Goal: Navigation & Orientation: Find specific page/section

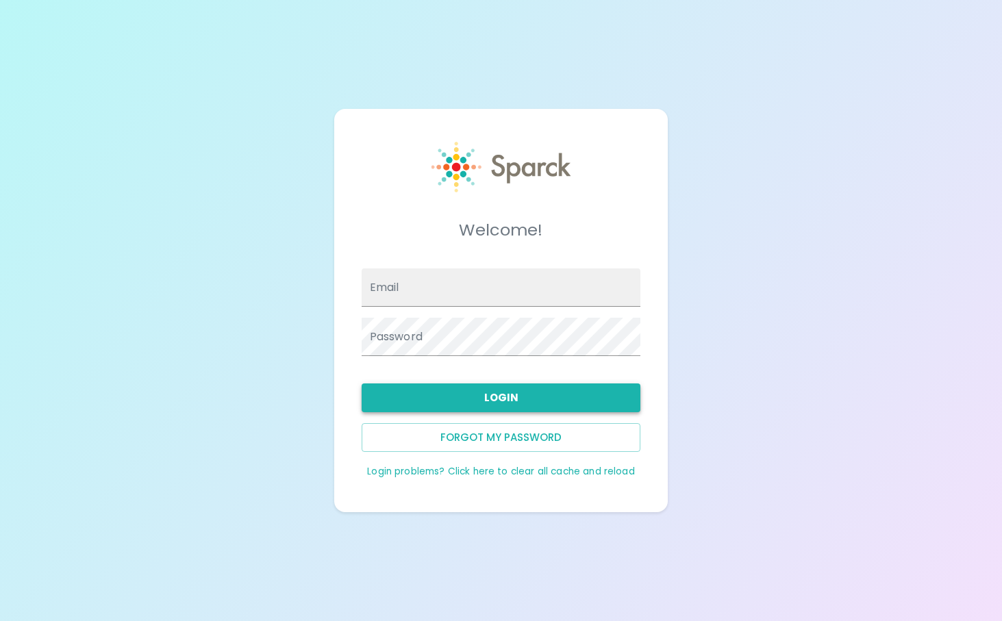
type input "[EMAIL_ADDRESS][DOMAIN_NAME]"
click at [492, 399] on button "Login" at bounding box center [501, 397] width 279 height 29
click at [477, 394] on button "Login" at bounding box center [501, 397] width 279 height 29
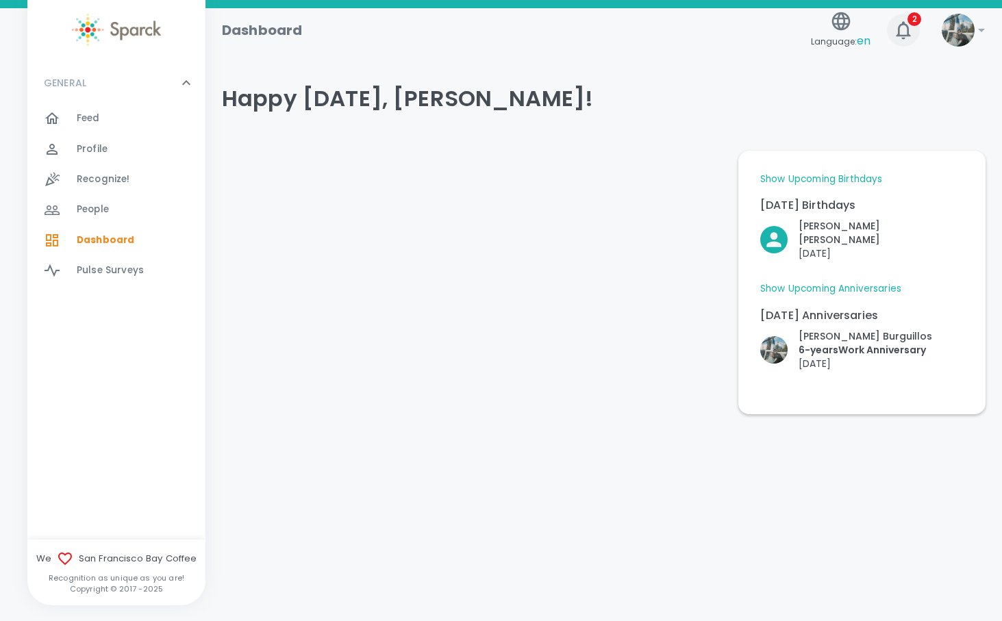
click at [913, 26] on icon "button" at bounding box center [903, 30] width 22 height 22
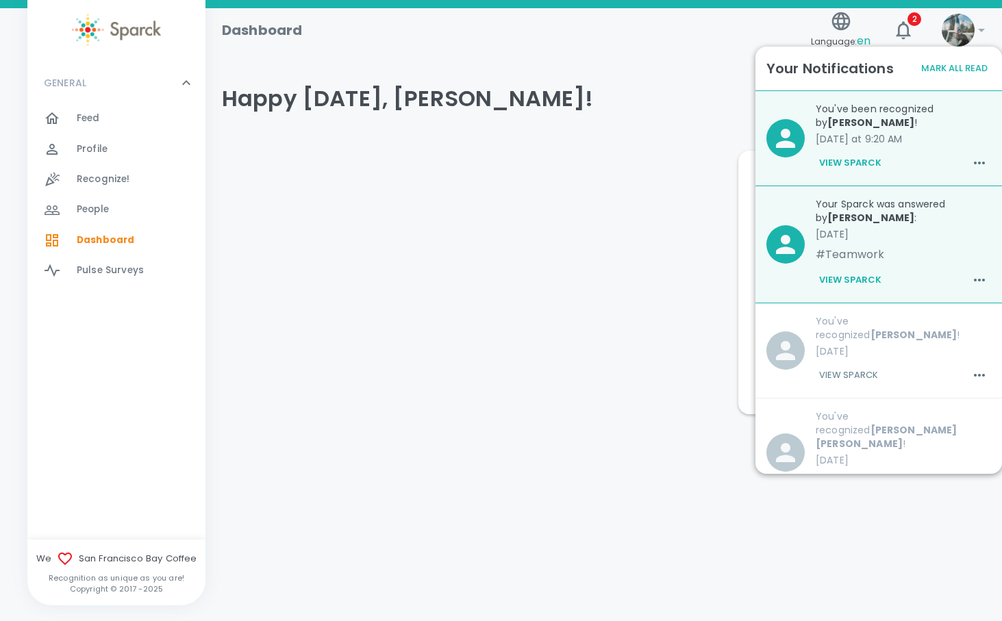
click at [866, 281] on button "View Sparck" at bounding box center [850, 279] width 69 height 23
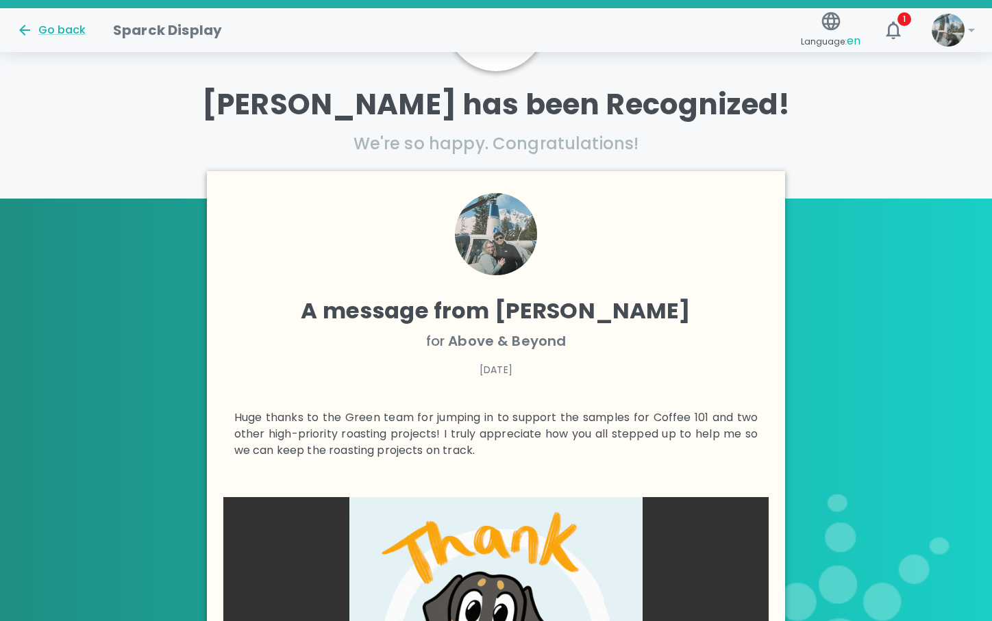
scroll to position [59, 0]
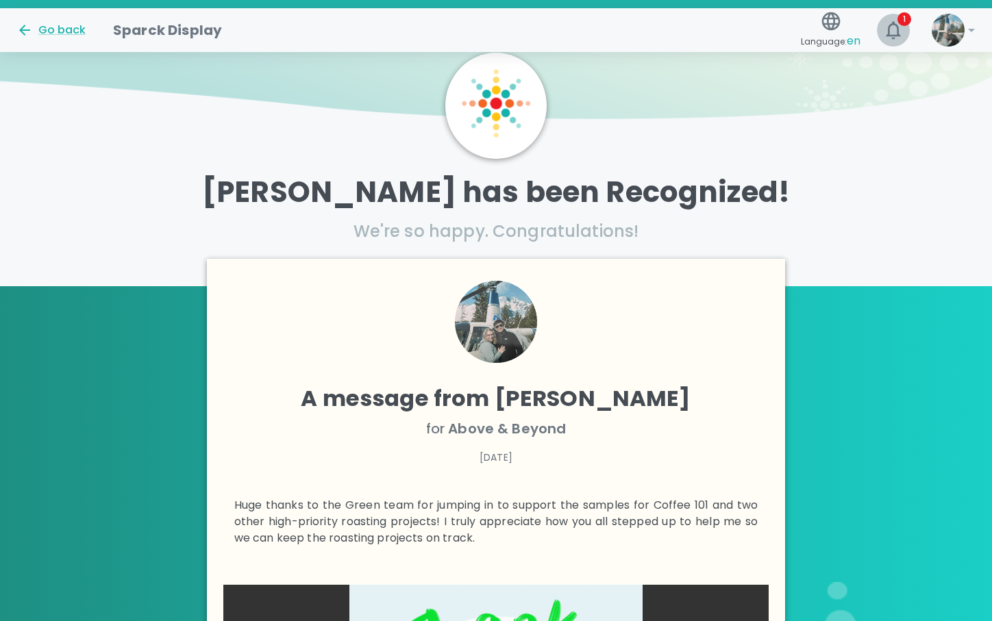
click at [887, 28] on icon "button" at bounding box center [893, 30] width 22 height 22
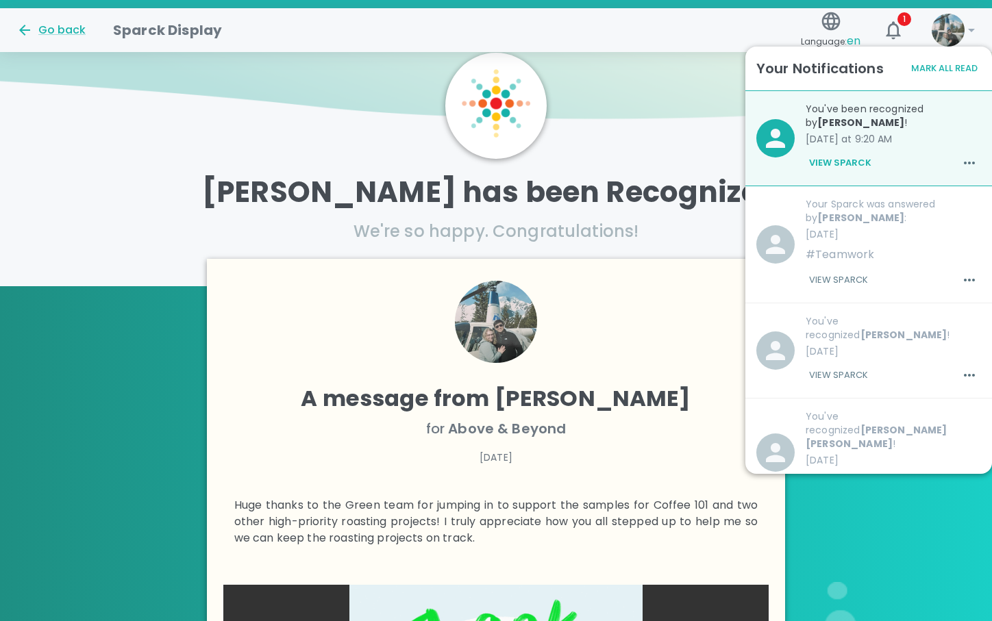
click at [894, 116] on b "[PERSON_NAME]" at bounding box center [860, 123] width 87 height 14
click at [853, 166] on button "View Sparck" at bounding box center [839, 162] width 69 height 23
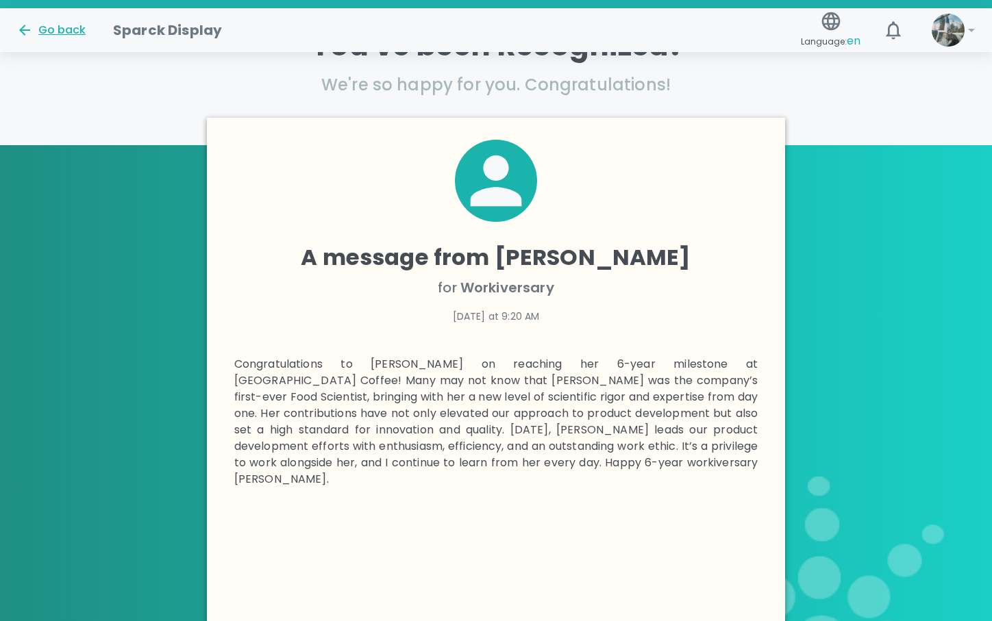
click at [61, 32] on div "Go back" at bounding box center [50, 30] width 69 height 16
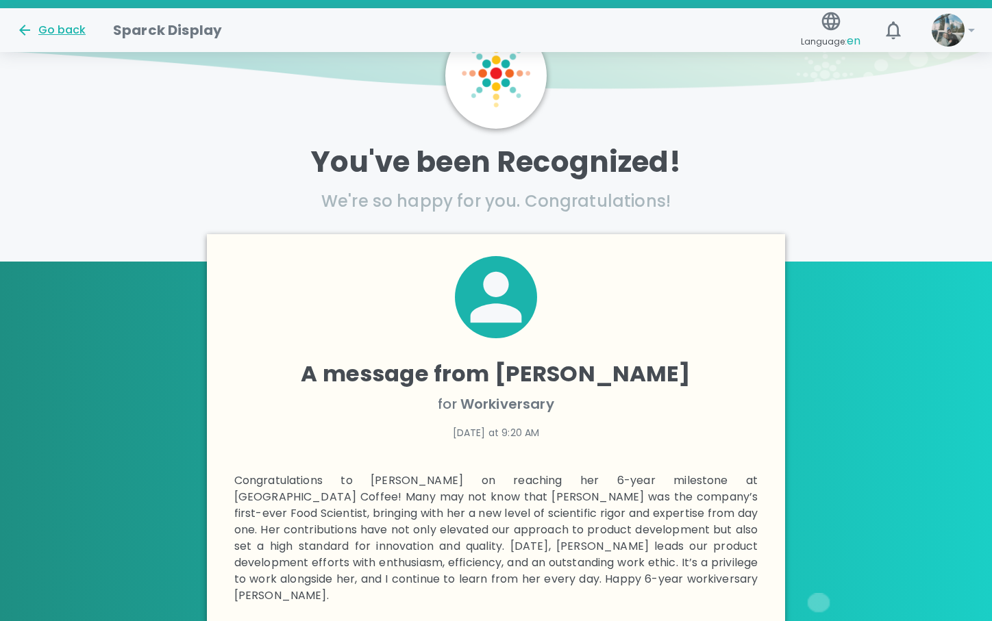
scroll to position [59, 0]
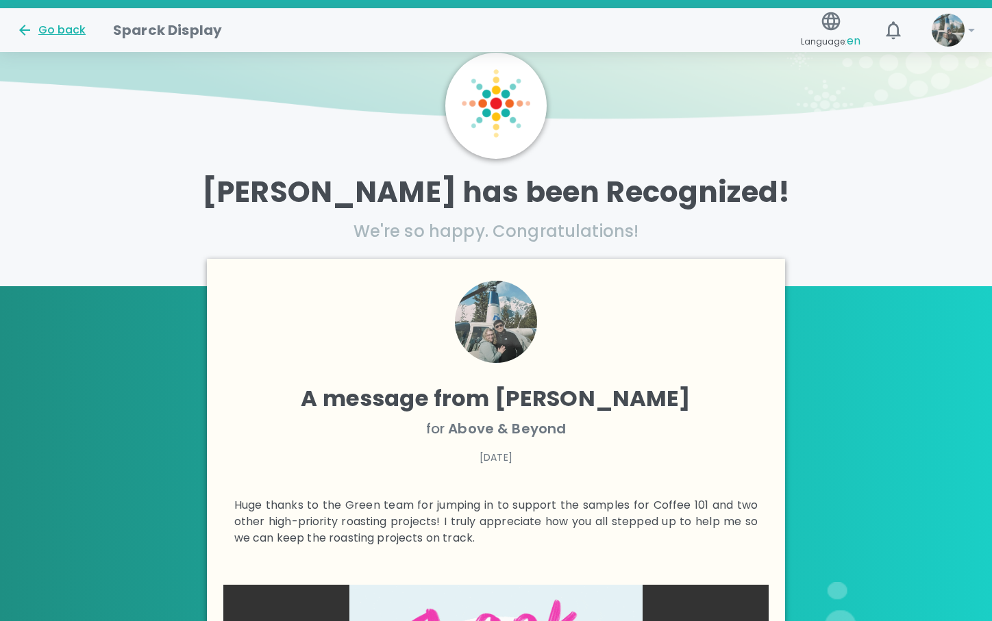
click at [68, 27] on div "Go back" at bounding box center [50, 30] width 69 height 16
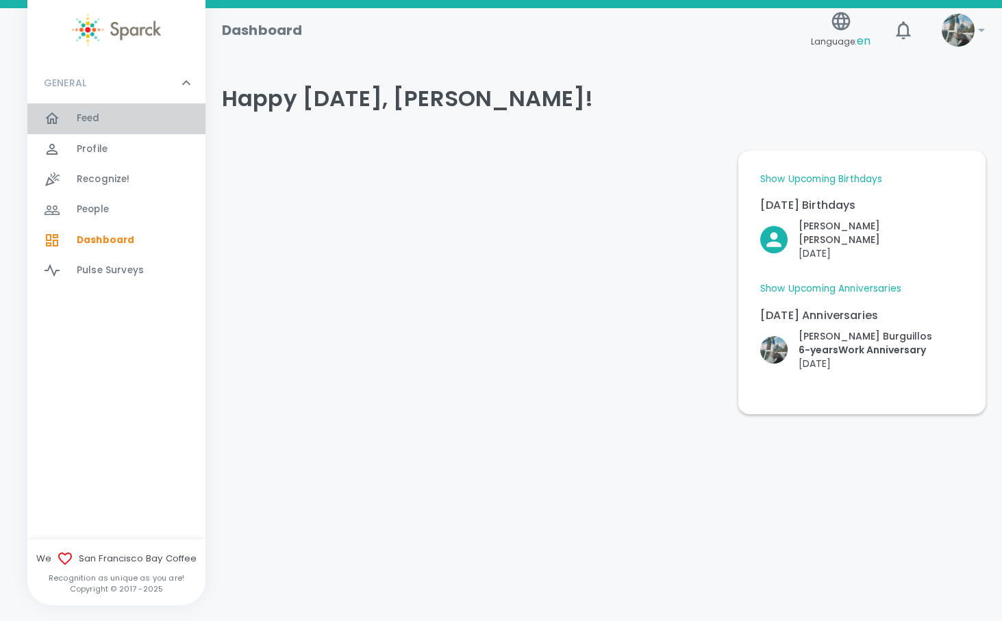
click at [101, 116] on div "Feed 0" at bounding box center [141, 118] width 129 height 19
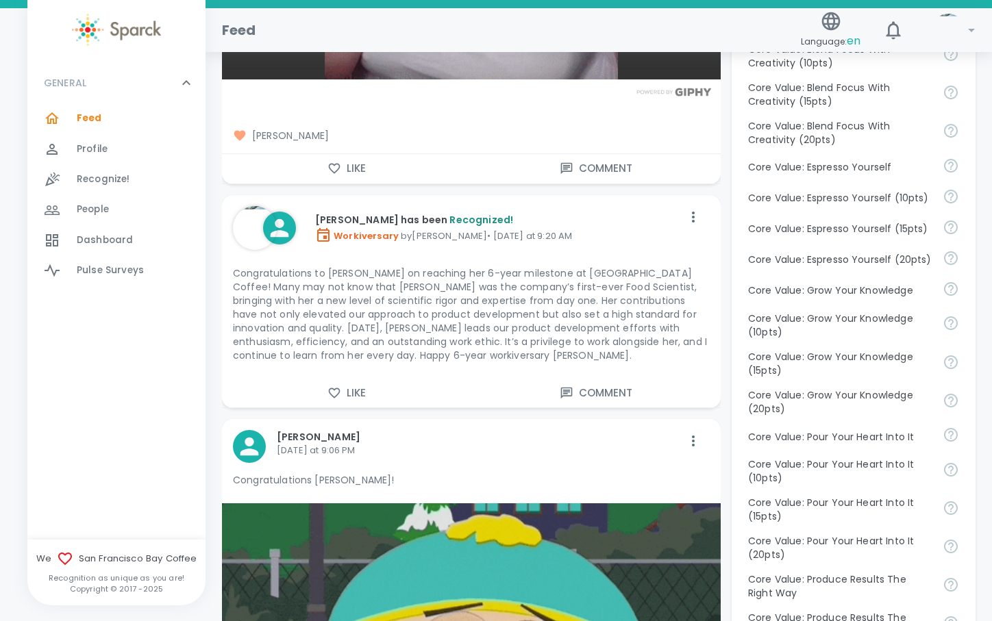
scroll to position [890, 0]
